Goal: Task Accomplishment & Management: Manage account settings

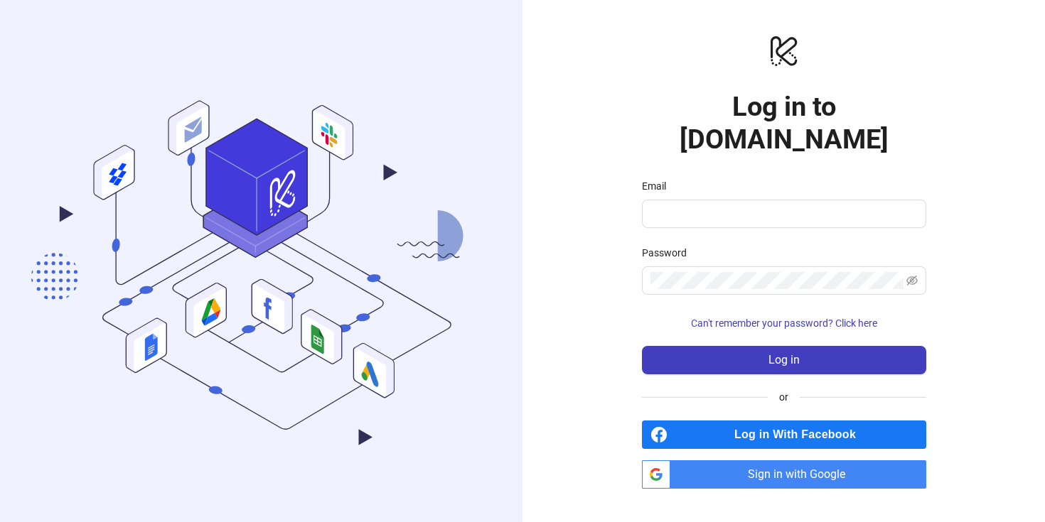
click at [785, 461] on span "Sign in with Google" at bounding box center [801, 475] width 250 height 28
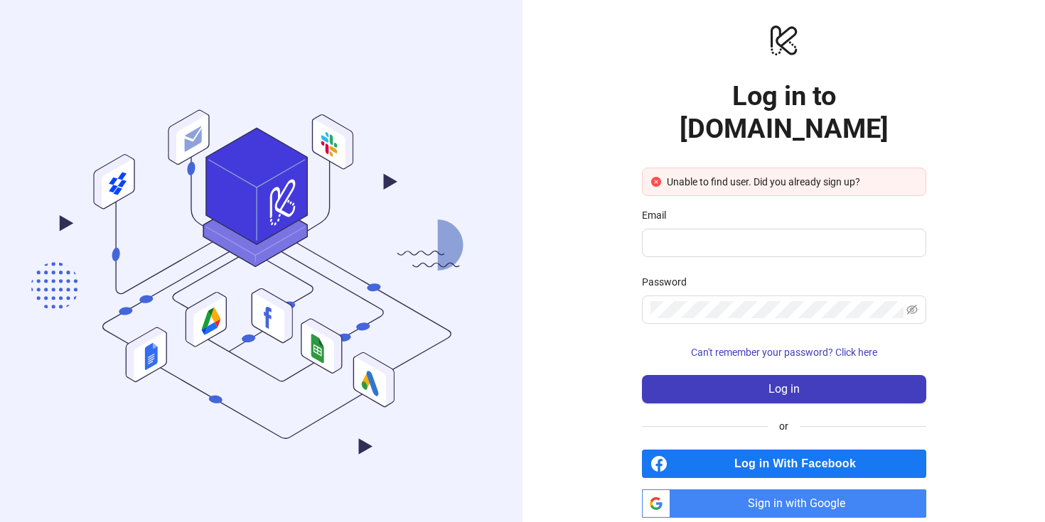
click at [755, 490] on span "Sign in with Google" at bounding box center [801, 504] width 250 height 28
click at [752, 490] on span "Sign in with Google" at bounding box center [801, 504] width 250 height 28
click at [714, 235] on input "Email" at bounding box center [782, 243] width 264 height 17
click at [805, 490] on span "Sign in with Google" at bounding box center [801, 504] width 250 height 28
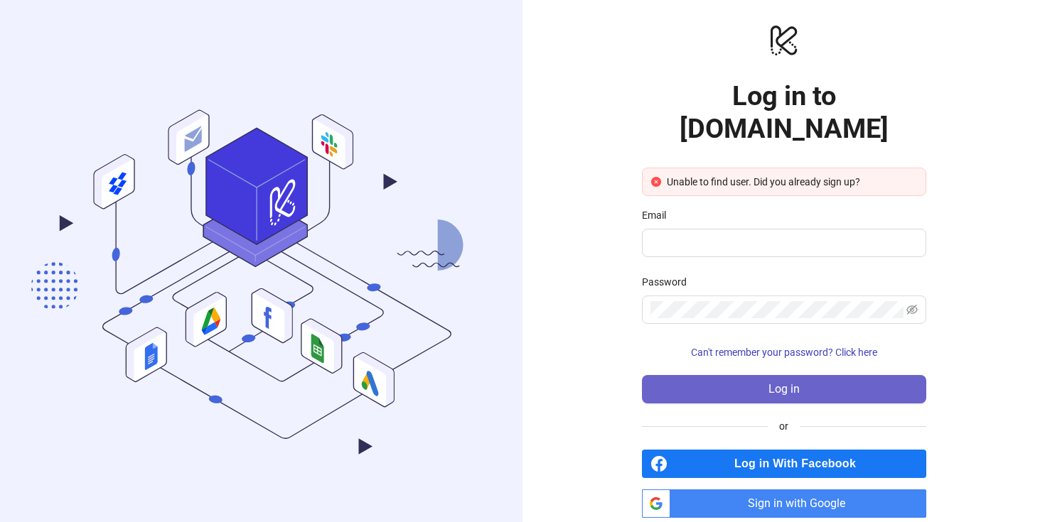
click at [809, 375] on button "Log in" at bounding box center [784, 389] width 284 height 28
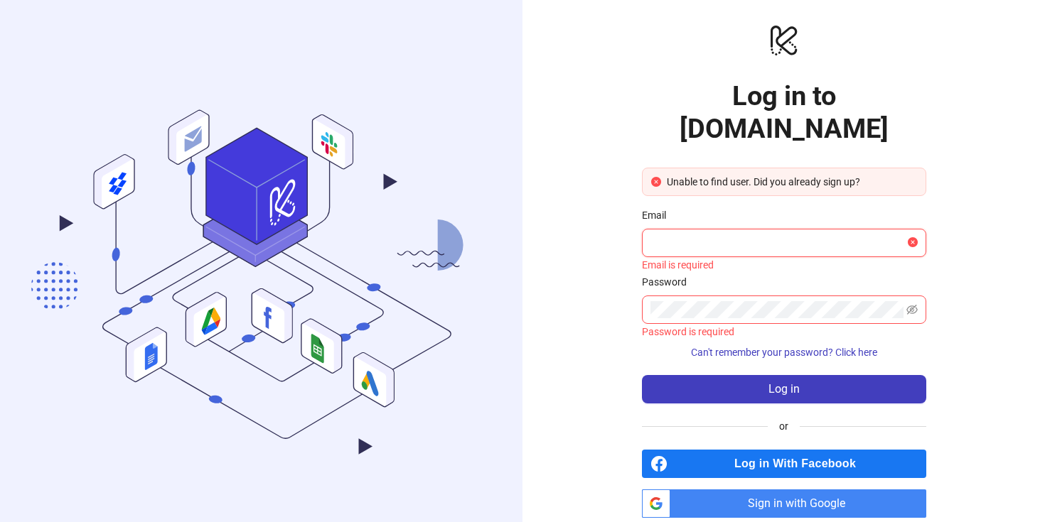
click at [790, 235] on input "Email" at bounding box center [777, 243] width 254 height 17
click at [773, 490] on span "Sign in with Google" at bounding box center [801, 504] width 250 height 28
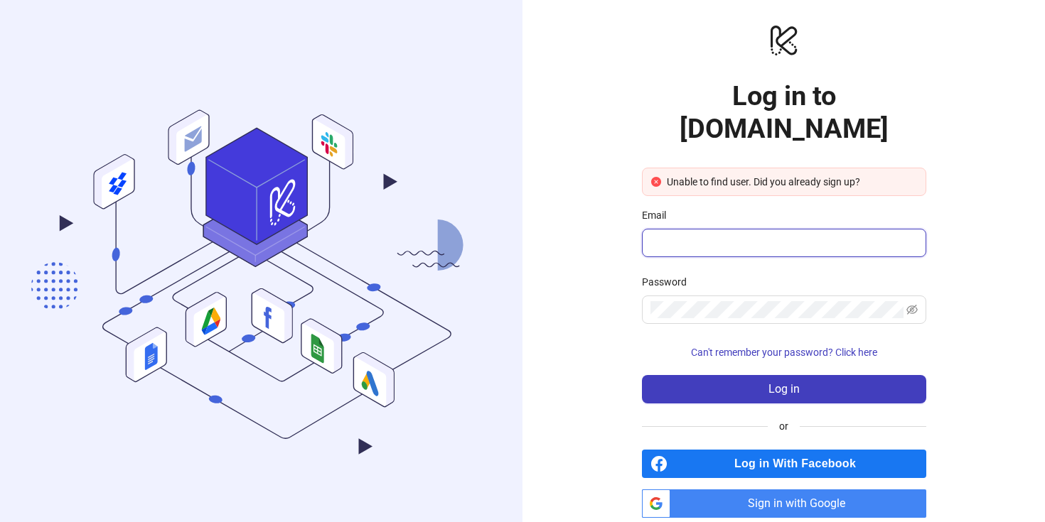
click at [708, 235] on input "Email" at bounding box center [782, 243] width 264 height 17
click at [981, 131] on div "logo/logo-mobile Log in to Kitchn.io Unable to find user. Did you already sign …" at bounding box center [783, 270] width 522 height 541
